Goal: Information Seeking & Learning: Learn about a topic

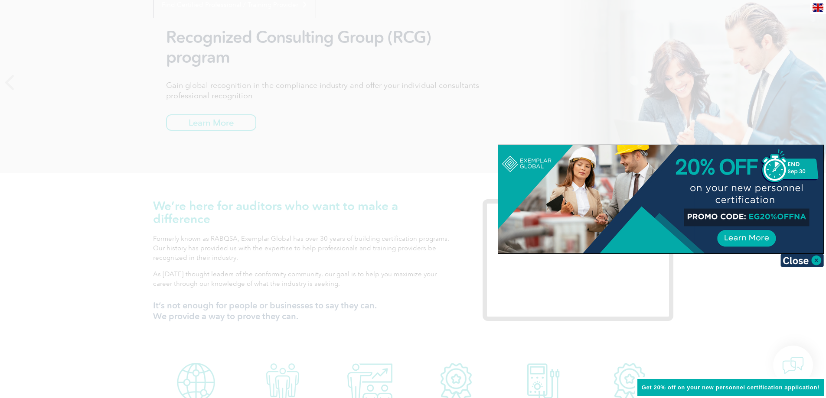
scroll to position [130, 0]
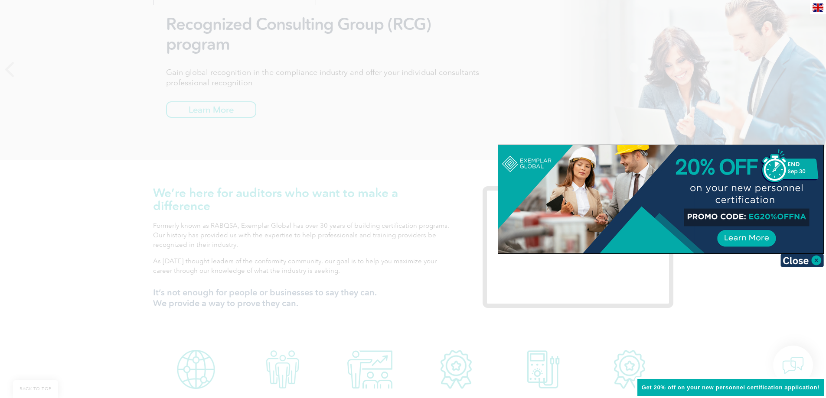
click at [749, 233] on div at bounding box center [660, 199] width 325 height 108
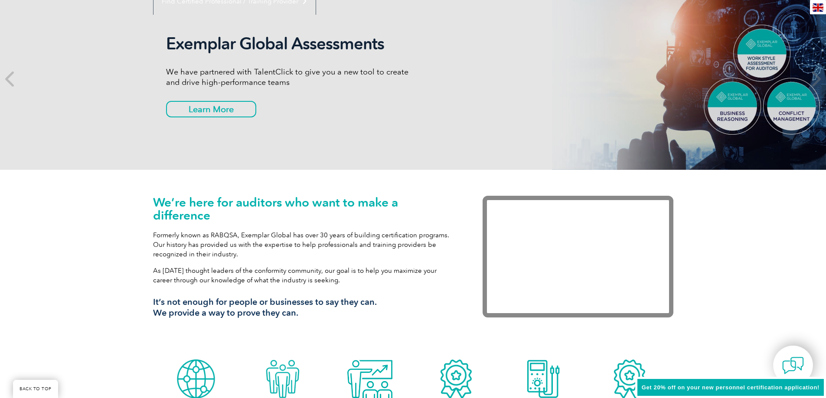
scroll to position [0, 0]
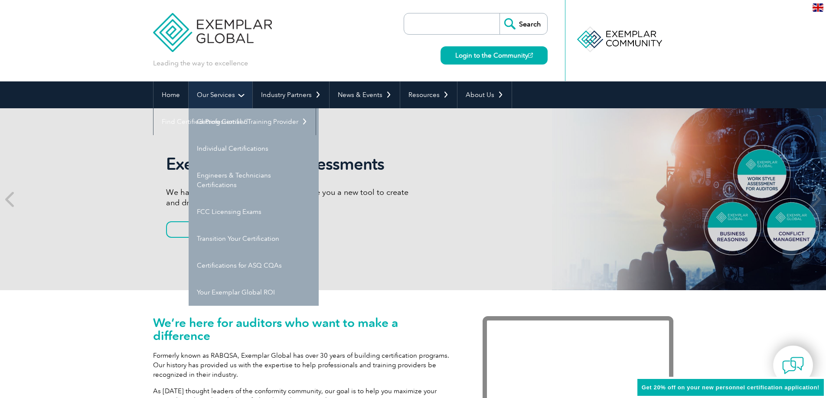
click at [236, 99] on link "Our Services" at bounding box center [221, 95] width 64 height 27
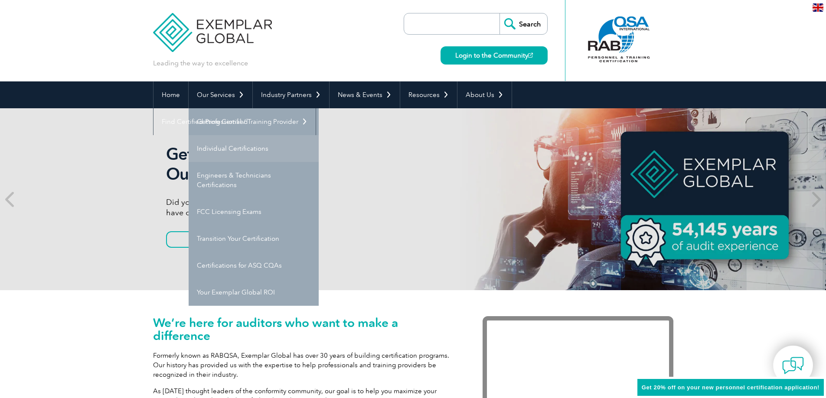
click at [234, 155] on link "Individual Certifications" at bounding box center [254, 148] width 130 height 27
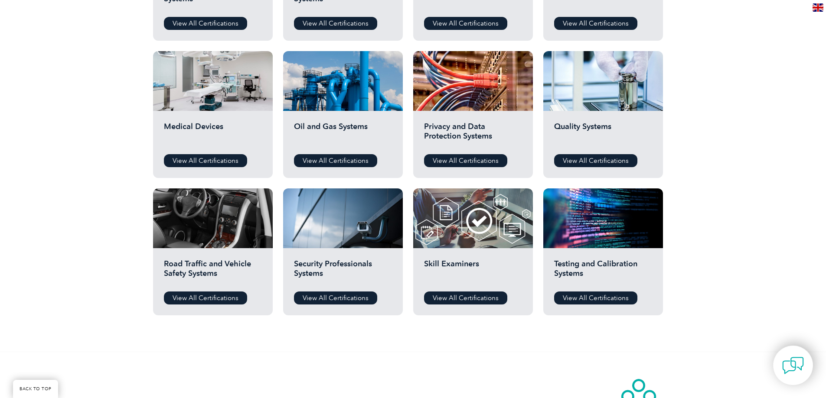
scroll to position [434, 0]
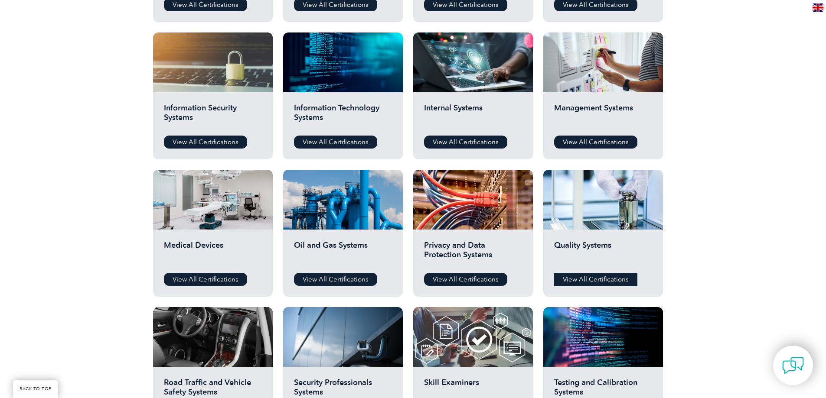
click at [591, 280] on link "View All Certifications" at bounding box center [595, 279] width 83 height 13
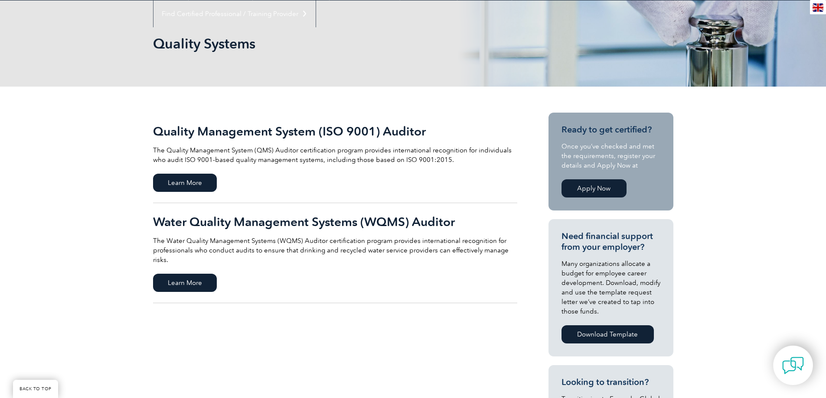
scroll to position [173, 0]
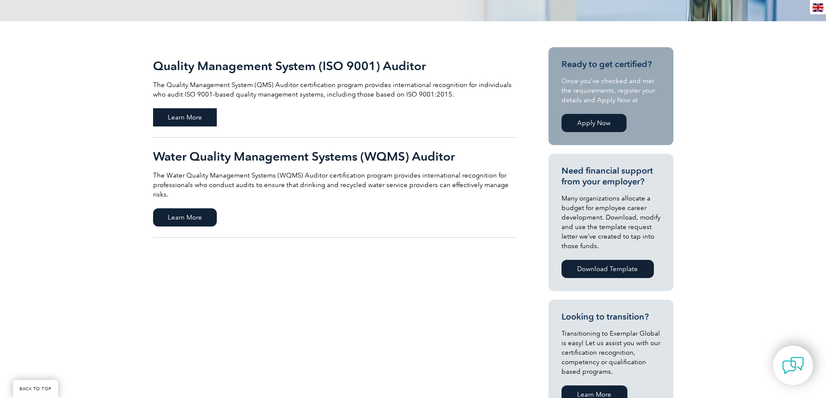
click at [206, 115] on span "Learn More" at bounding box center [185, 117] width 64 height 18
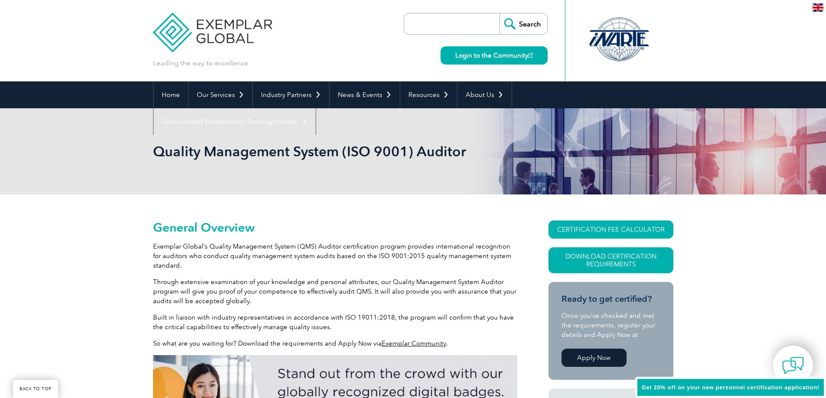
scroll to position [121, 0]
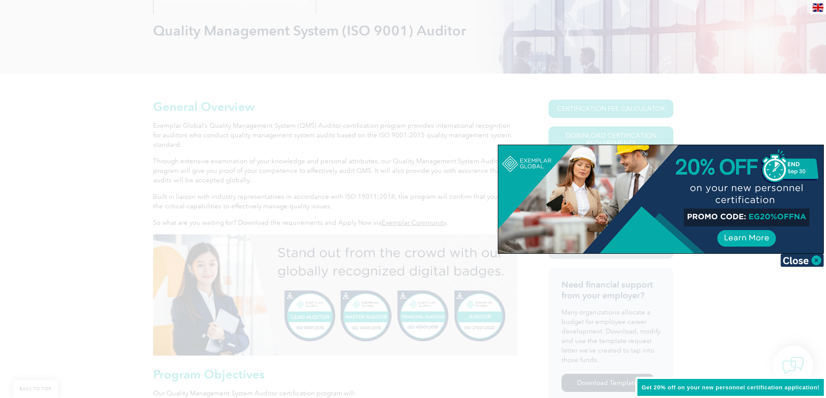
click at [699, 101] on div at bounding box center [413, 199] width 826 height 398
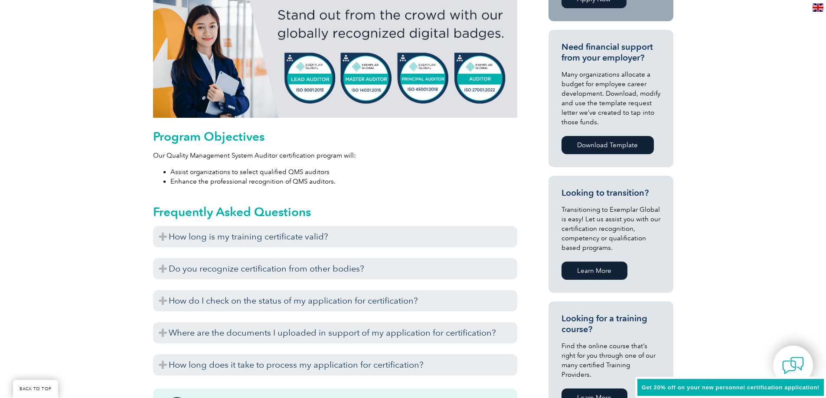
scroll to position [468, 0]
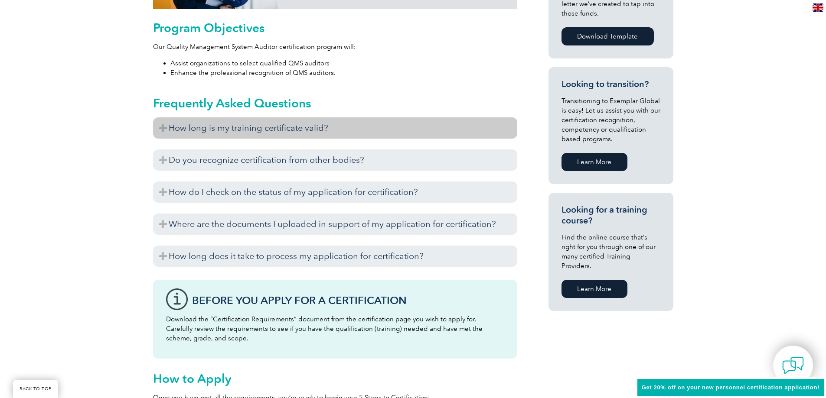
click at [161, 135] on h3 "How long is my training certificate valid?" at bounding box center [335, 128] width 364 height 21
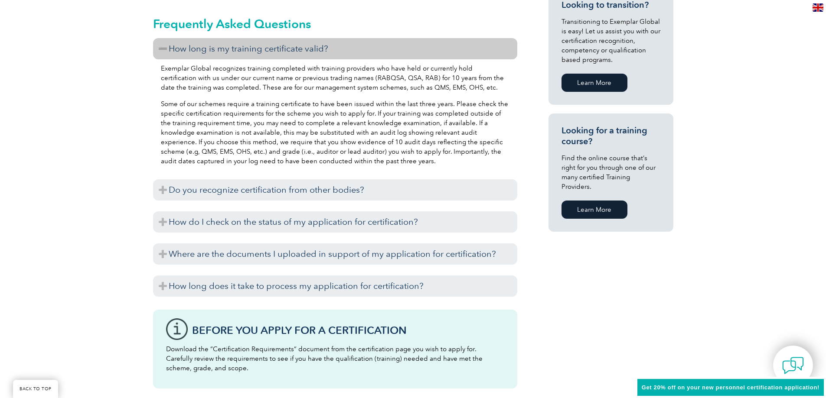
scroll to position [555, 0]
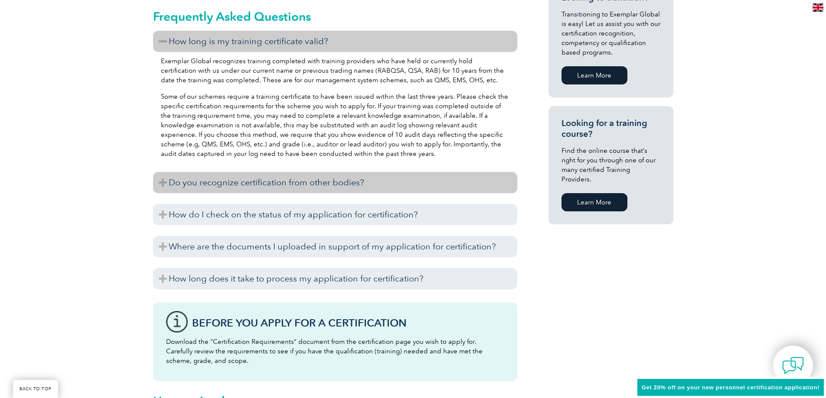
click at [163, 189] on h3 "Do you recognize certification from other bodies?" at bounding box center [335, 182] width 364 height 21
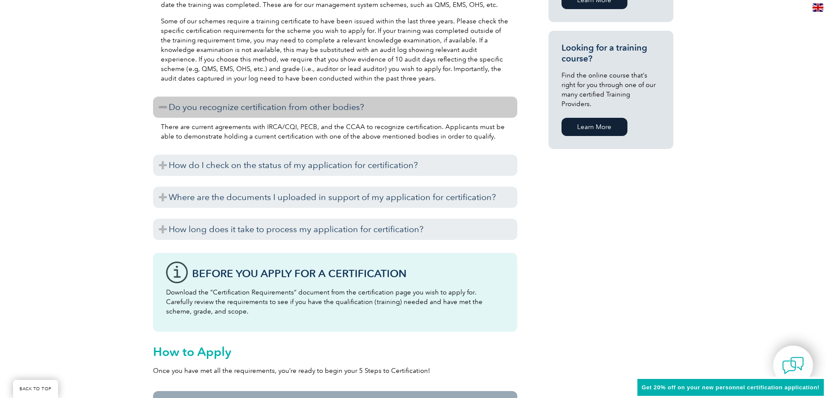
scroll to position [641, 0]
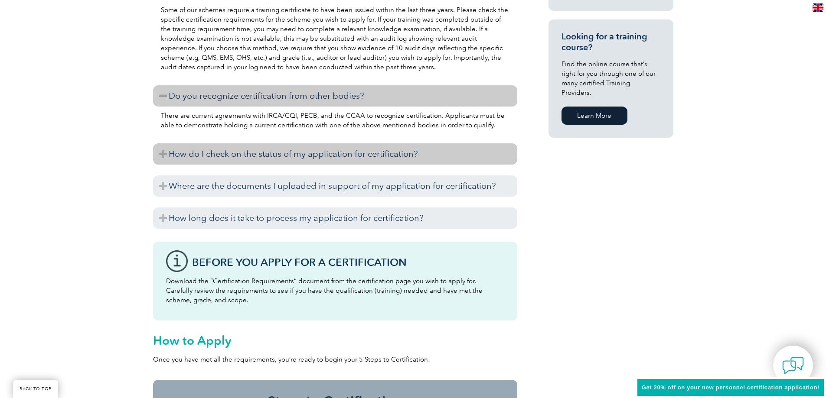
click at [167, 158] on h3 "How do I check on the status of my application for certification?" at bounding box center [335, 154] width 364 height 21
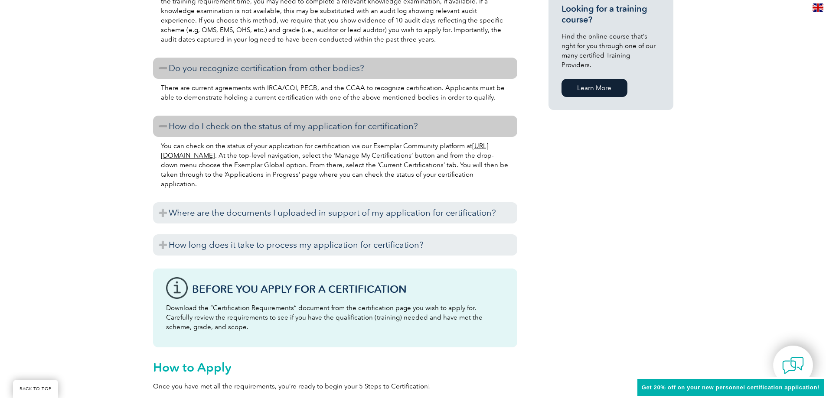
scroll to position [685, 0]
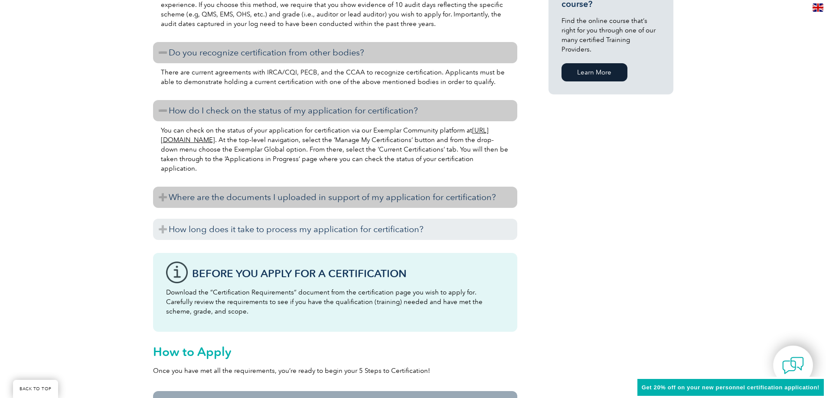
click at [159, 199] on h3 "Where are the documents I uploaded in support of my application for certificati…" at bounding box center [335, 197] width 364 height 21
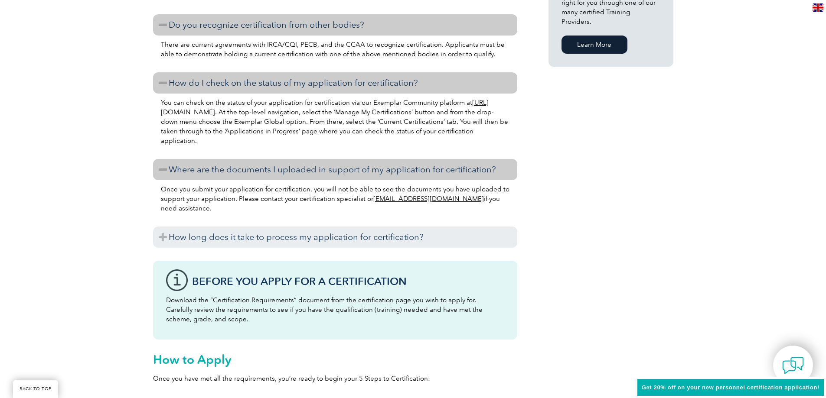
scroll to position [728, 0]
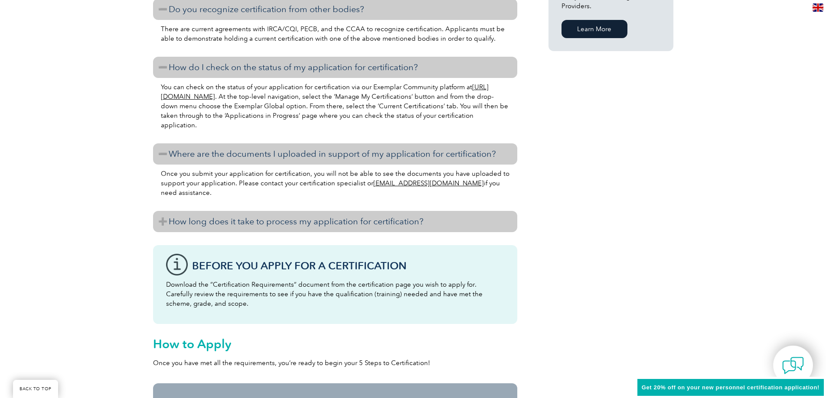
click at [168, 220] on h3 "How long does it take to process my application for certification?" at bounding box center [335, 221] width 364 height 21
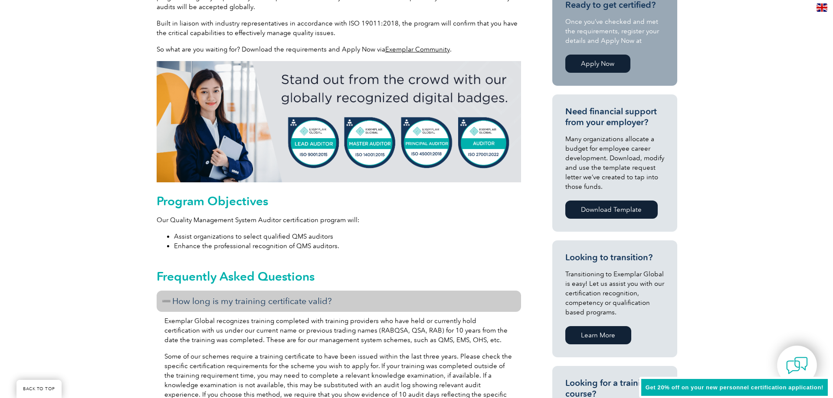
scroll to position [164, 0]
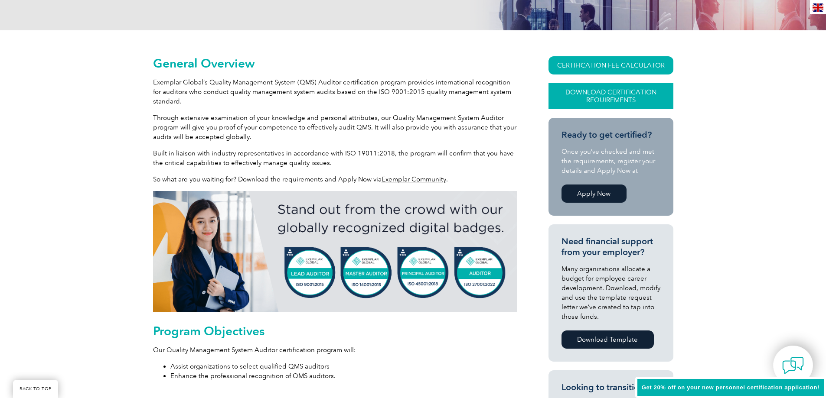
click at [629, 96] on link "Download Certification Requirements" at bounding box center [611, 96] width 125 height 26
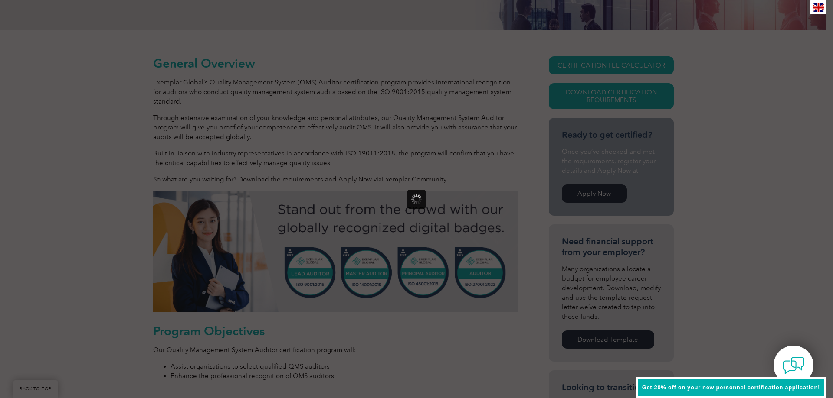
scroll to position [0, 0]
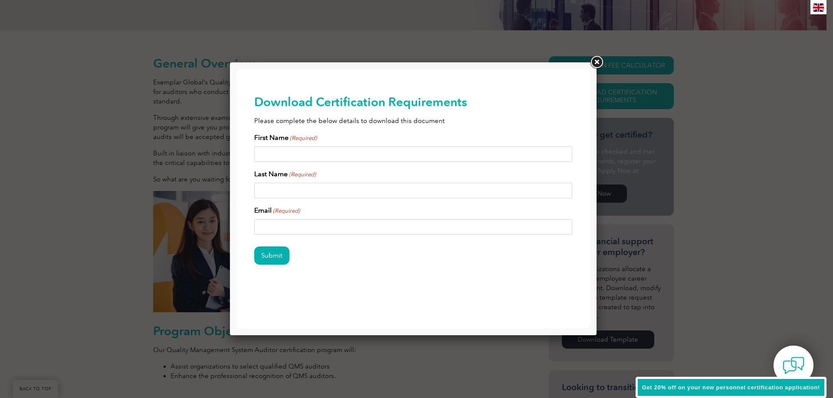
click at [344, 152] on input "First Name (Required)" at bounding box center [413, 155] width 318 height 16
type input "SAY UNG"
type input "koh"
click at [309, 236] on form "First Name (Required) SAY UNG Last Name (Required) koh Email (Required) Submit Δ" at bounding box center [413, 204] width 318 height 143
click at [325, 229] on input "Email (Required)" at bounding box center [413, 227] width 318 height 16
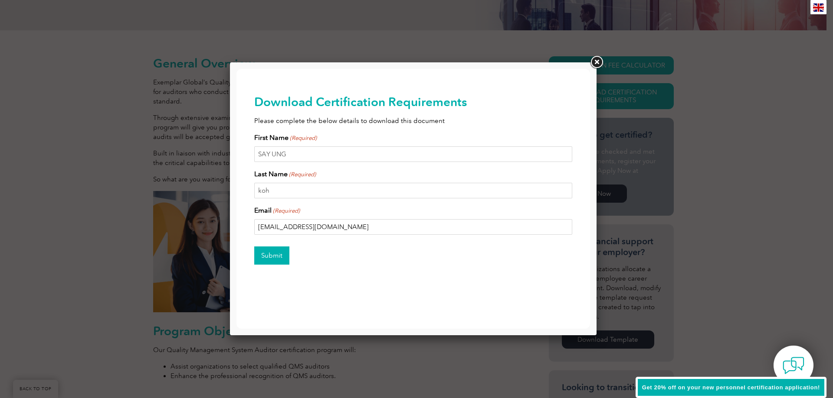
type input "rhealk@gmail.com"
click at [272, 254] on input "Submit" at bounding box center [271, 256] width 35 height 18
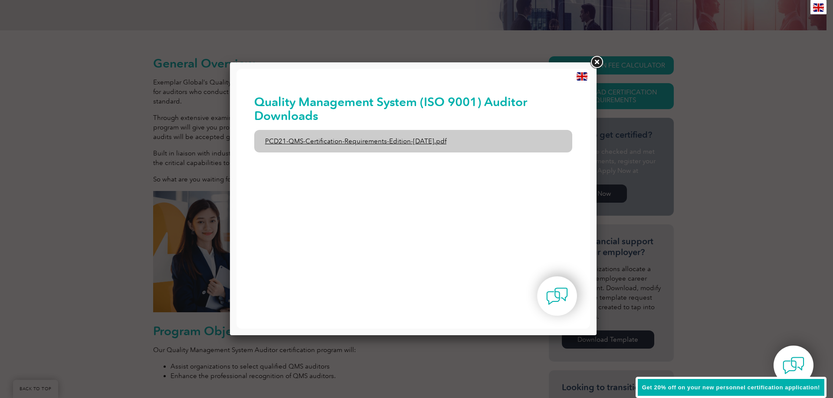
click at [416, 140] on link "PCD21-QMS-Certification-Requirements-Edition-2-April-2022.pdf" at bounding box center [413, 141] width 318 height 23
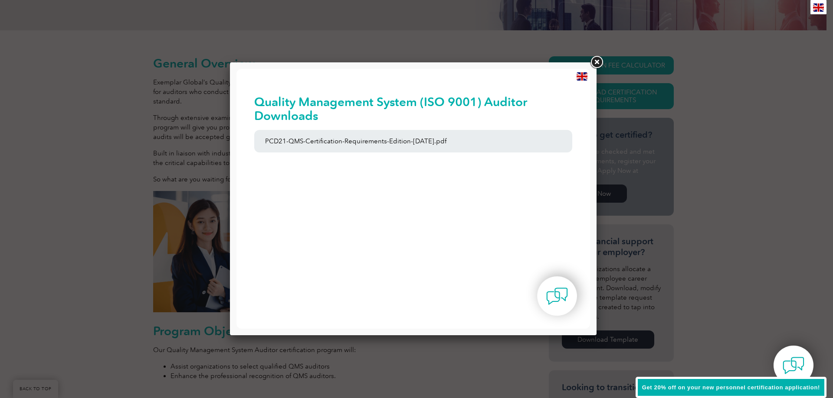
click at [601, 60] on link at bounding box center [596, 63] width 16 height 16
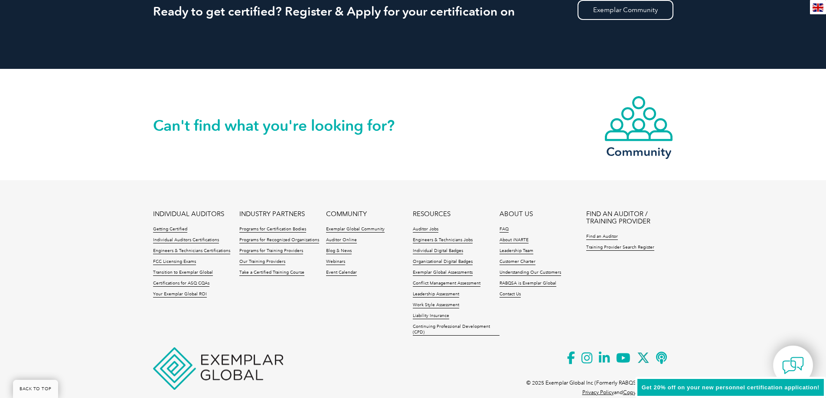
scroll to position [1418, 0]
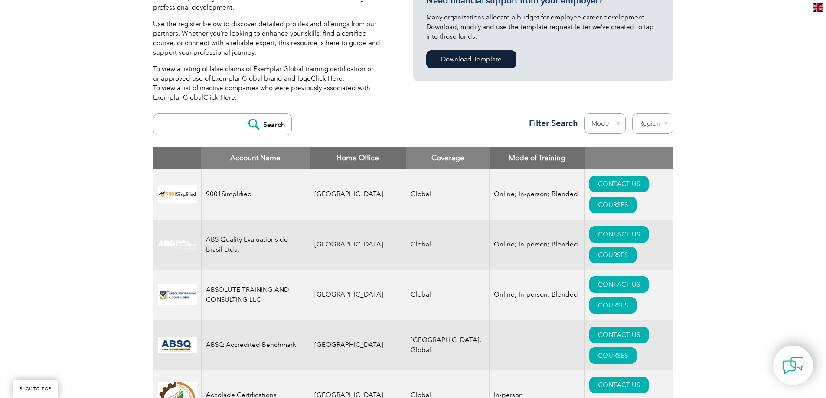
scroll to position [130, 0]
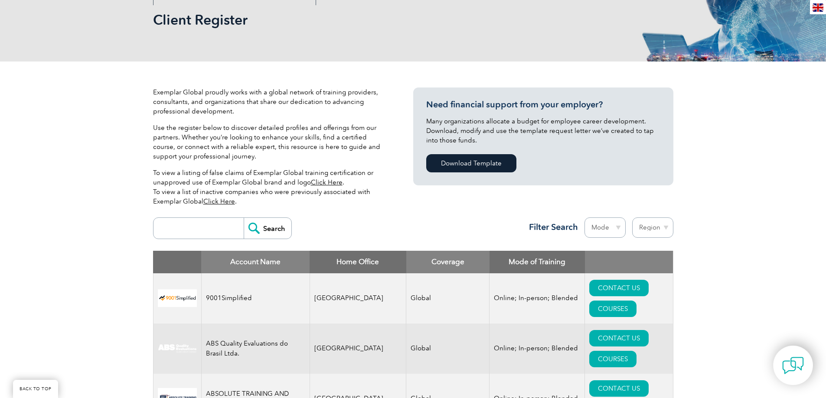
click at [190, 230] on input "search" at bounding box center [201, 228] width 86 height 21
click at [198, 223] on input "search" at bounding box center [201, 228] width 86 height 21
paste input "MH Global Management Sdn Bhd"
type input "MH Global Management Sdn Bhd"
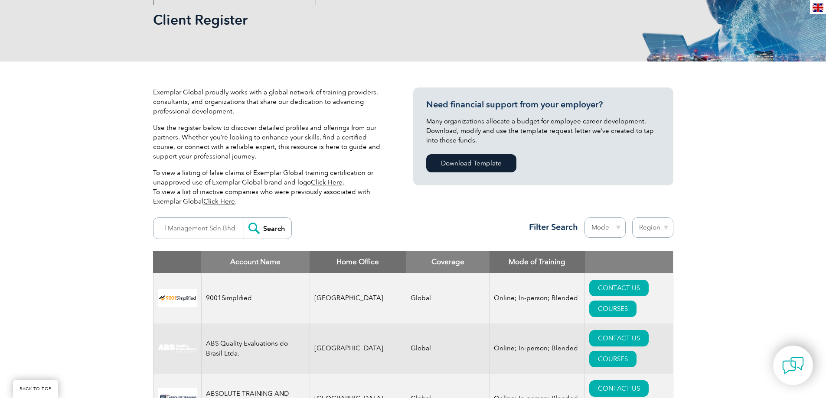
scroll to position [0, 0]
click at [262, 232] on input "Search" at bounding box center [268, 228] width 48 height 21
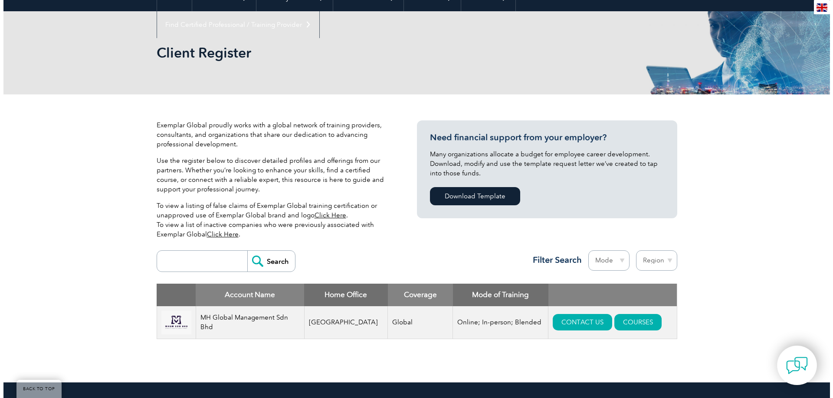
scroll to position [173, 0]
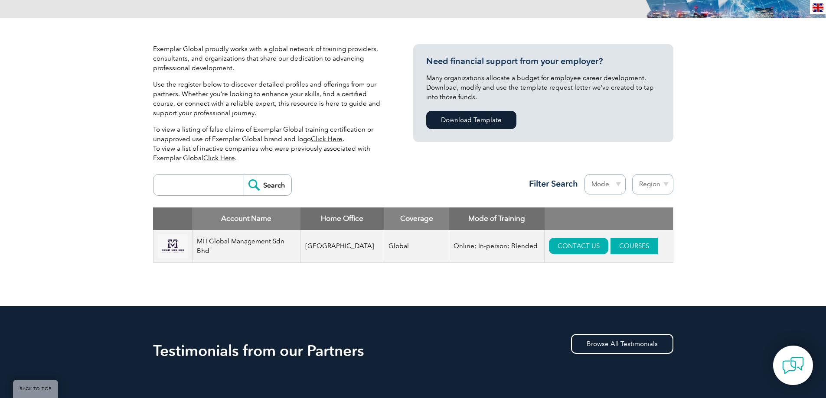
click at [630, 249] on link "COURSES" at bounding box center [634, 246] width 47 height 16
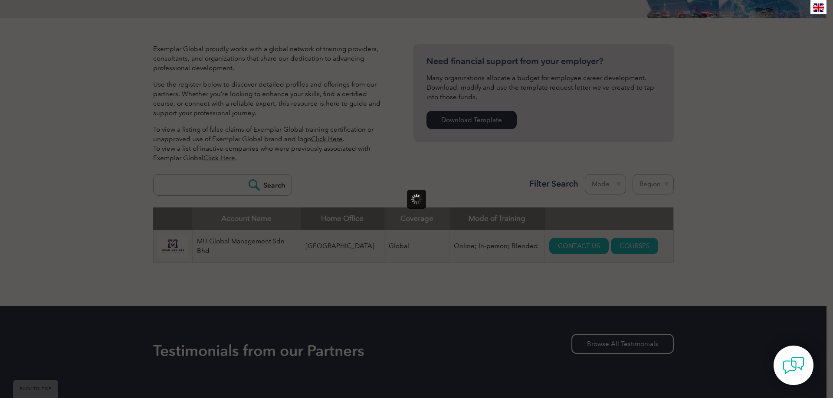
scroll to position [0, 0]
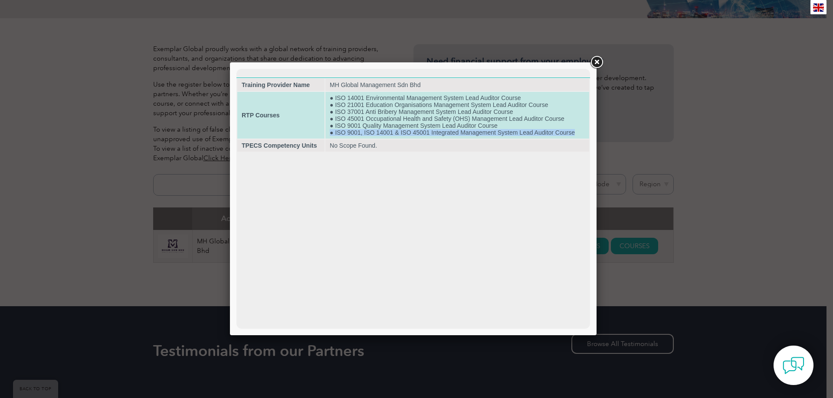
drag, startPoint x: 331, startPoint y: 133, endPoint x: 562, endPoint y: 125, distance: 231.2
click at [588, 135] on td "● ISO 14001 Environmental Management System Lead Auditor Course ● ISO 21001 Edu…" at bounding box center [457, 115] width 264 height 47
copy td "● ISO 9001, ISO 14001 & ISO 45001 Integrated Management System Lead Auditor Cou…"
